Goal: Navigation & Orientation: Find specific page/section

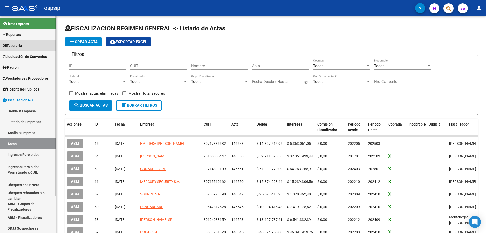
click at [16, 45] on span "Tesorería" at bounding box center [12, 46] width 19 height 6
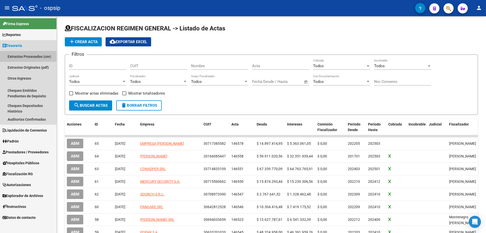
click at [18, 57] on link "Extractos Procesados (csv)" at bounding box center [28, 56] width 56 height 11
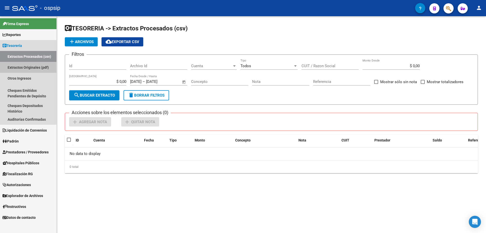
click at [15, 67] on link "Extractos Originales (pdf)" at bounding box center [28, 67] width 56 height 11
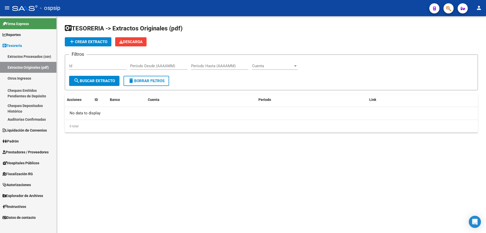
click at [16, 78] on link "Otros Ingresos" at bounding box center [28, 78] width 56 height 11
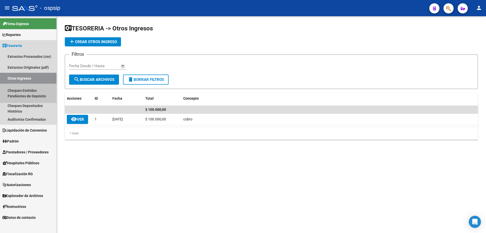
click at [14, 93] on link "Cheques Emitidos Pendientes de Depósito" at bounding box center [28, 92] width 56 height 19
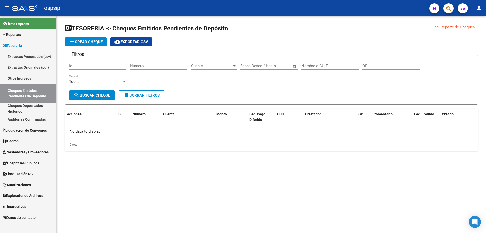
click at [12, 130] on span "Liquidación de Convenios" at bounding box center [25, 130] width 44 height 6
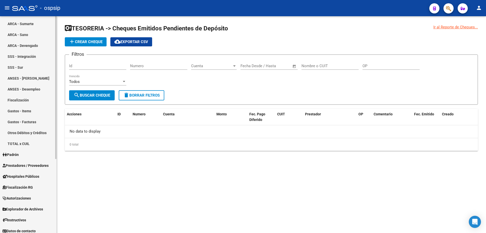
scroll to position [112, 0]
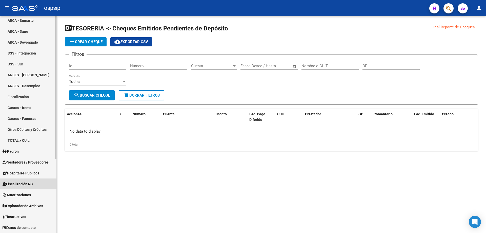
click at [23, 183] on span "Fiscalización RG" at bounding box center [18, 184] width 30 height 6
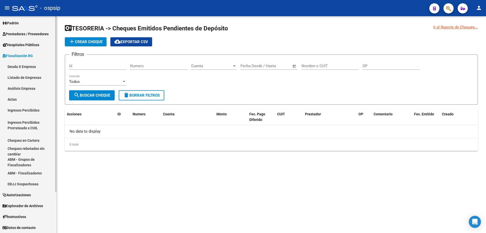
scroll to position [44, 0]
click at [14, 108] on link "Ingresos Percibidos" at bounding box center [28, 109] width 56 height 11
